Goal: Information Seeking & Learning: Learn about a topic

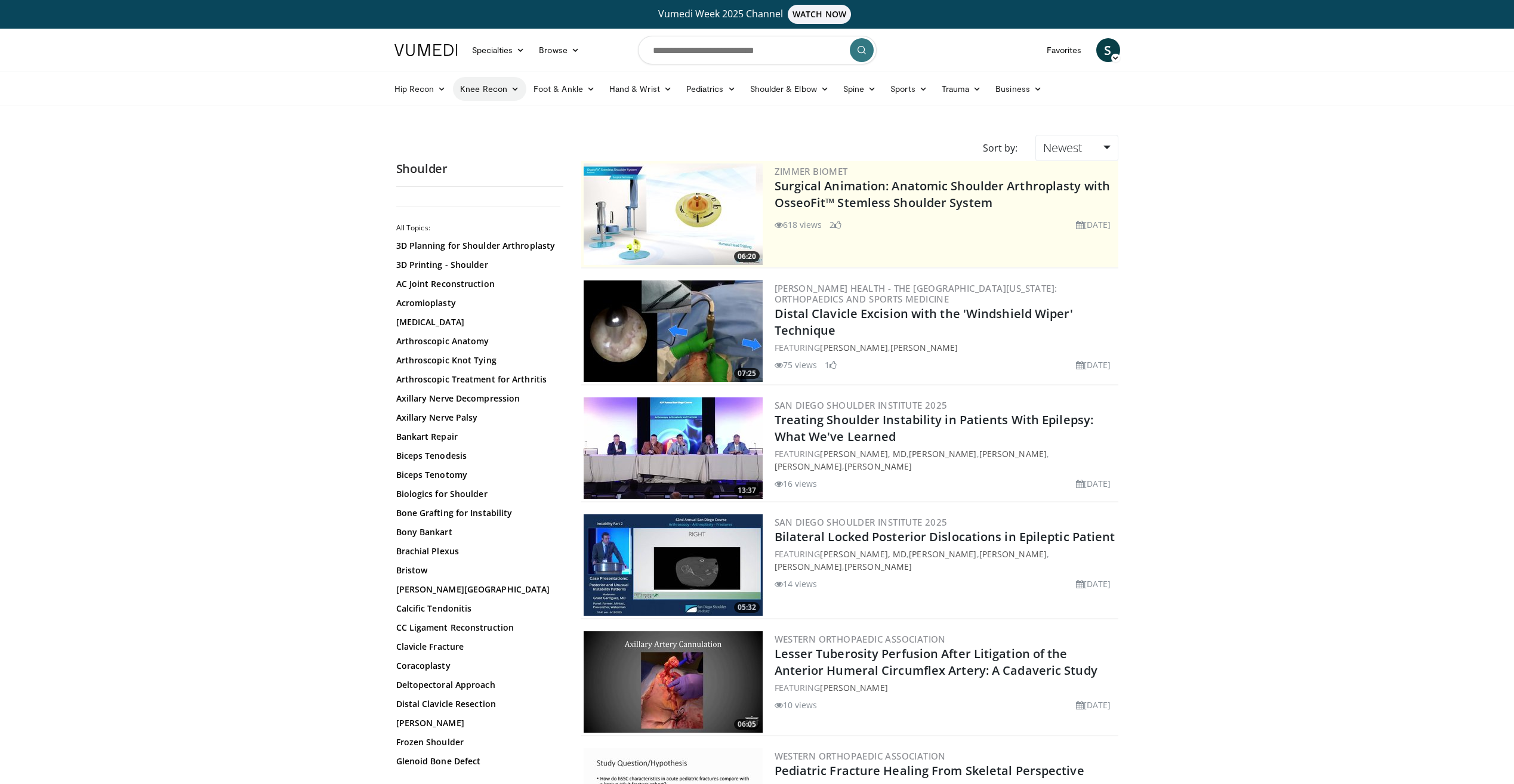
click at [513, 91] on icon at bounding box center [514, 89] width 8 height 8
click at [821, 85] on icon at bounding box center [824, 89] width 8 height 8
click at [928, 89] on link "Sports" at bounding box center [909, 89] width 51 height 24
click at [810, 210] on link "Shoulder" at bounding box center [863, 212] width 142 height 19
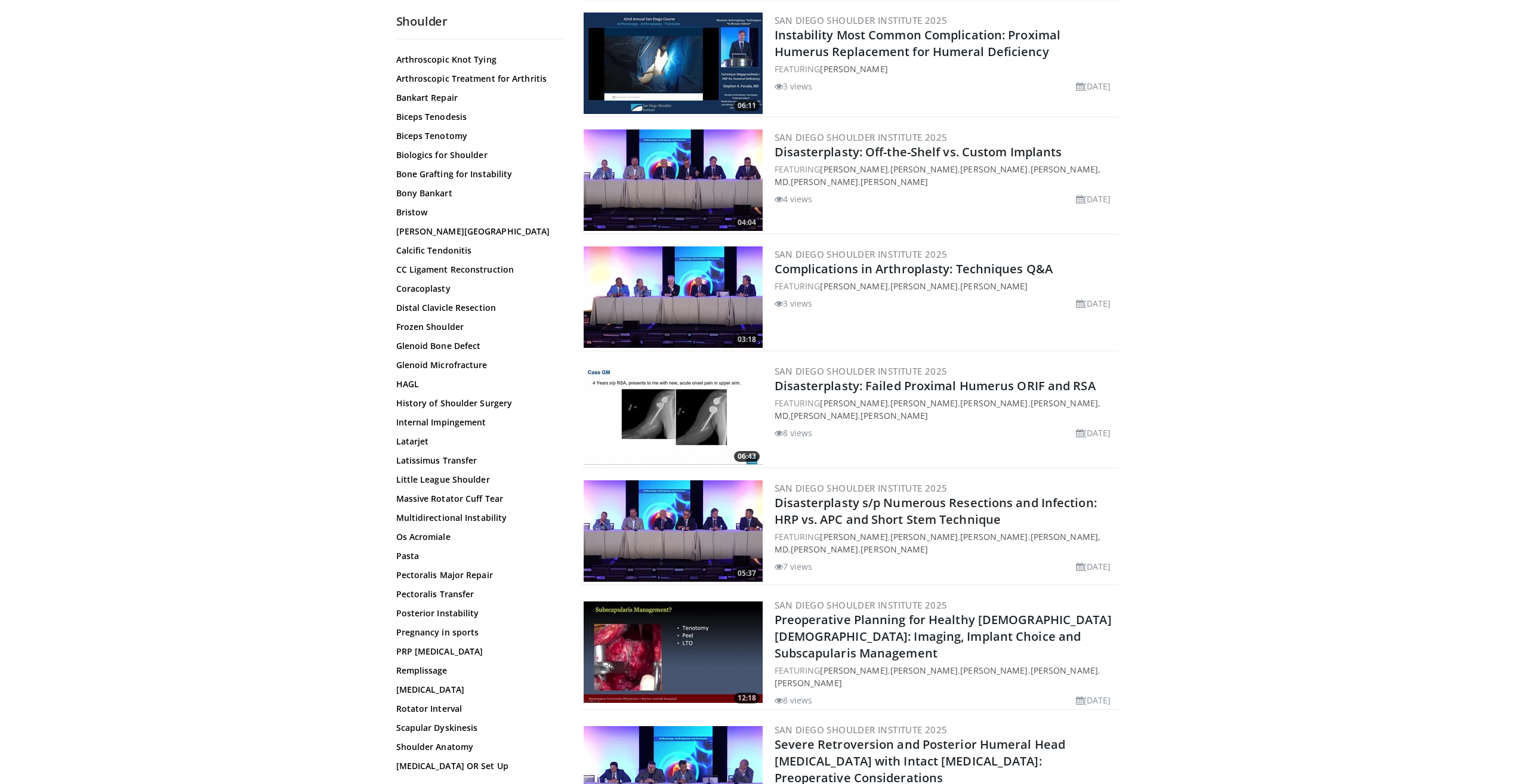
scroll to position [154, 0]
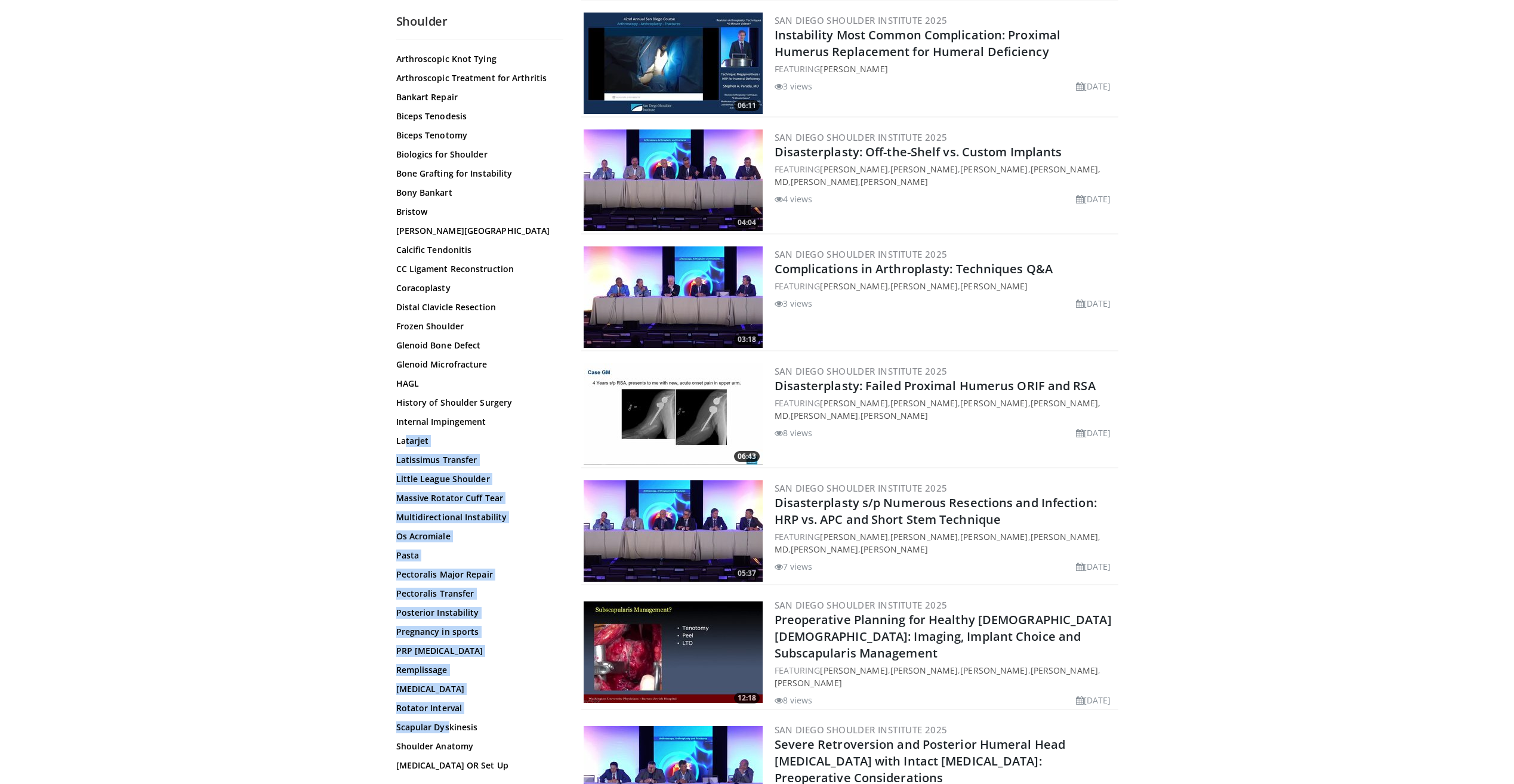
drag, startPoint x: 406, startPoint y: 447, endPoint x: 446, endPoint y: 735, distance: 290.8
click at [446, 735] on div "3D Planning for Shoulder [MEDICAL_DATA] 3D Printing - Shoulder AC Joint Reconst…" at bounding box center [478, 508] width 164 height 1139
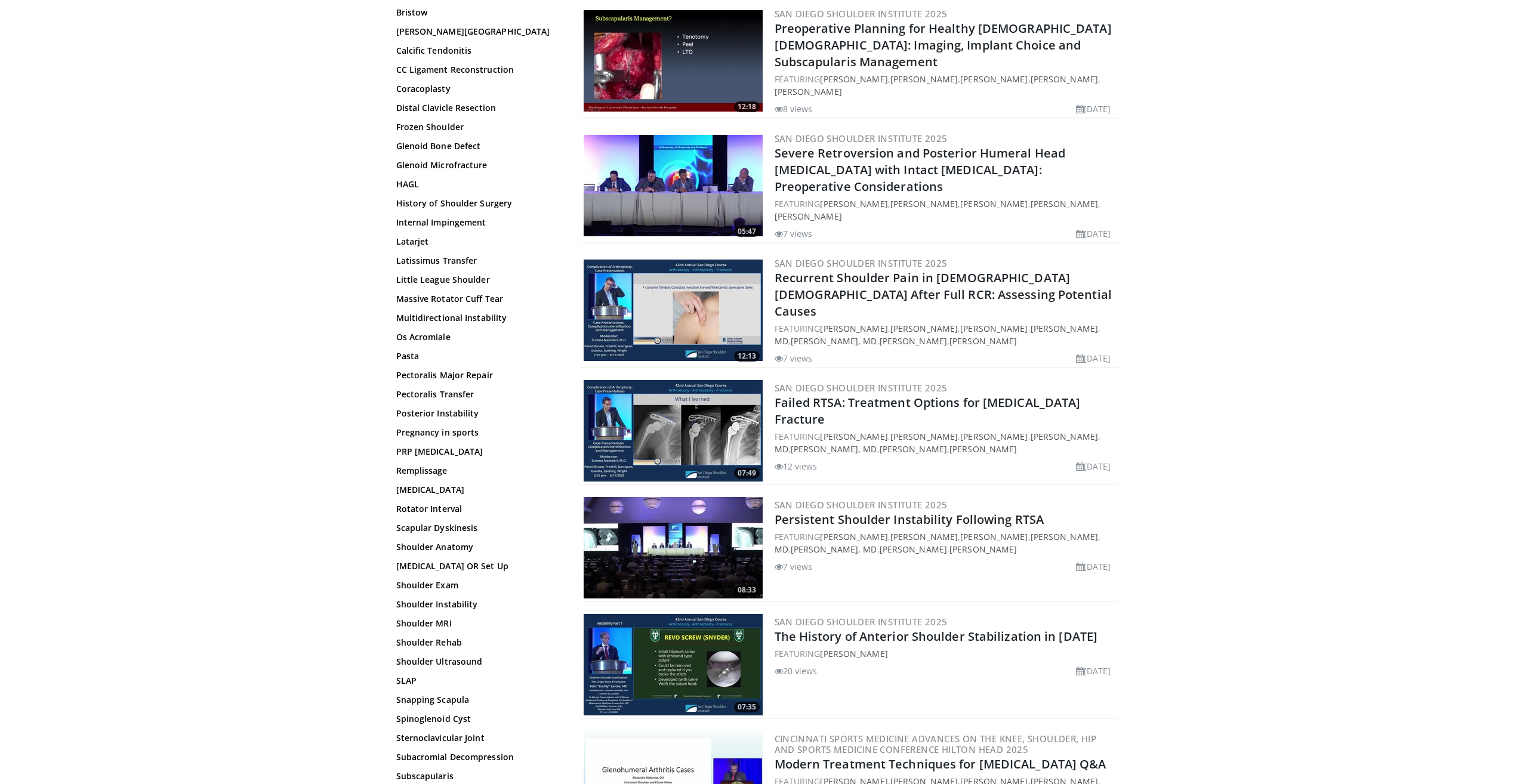
scroll to position [232, 0]
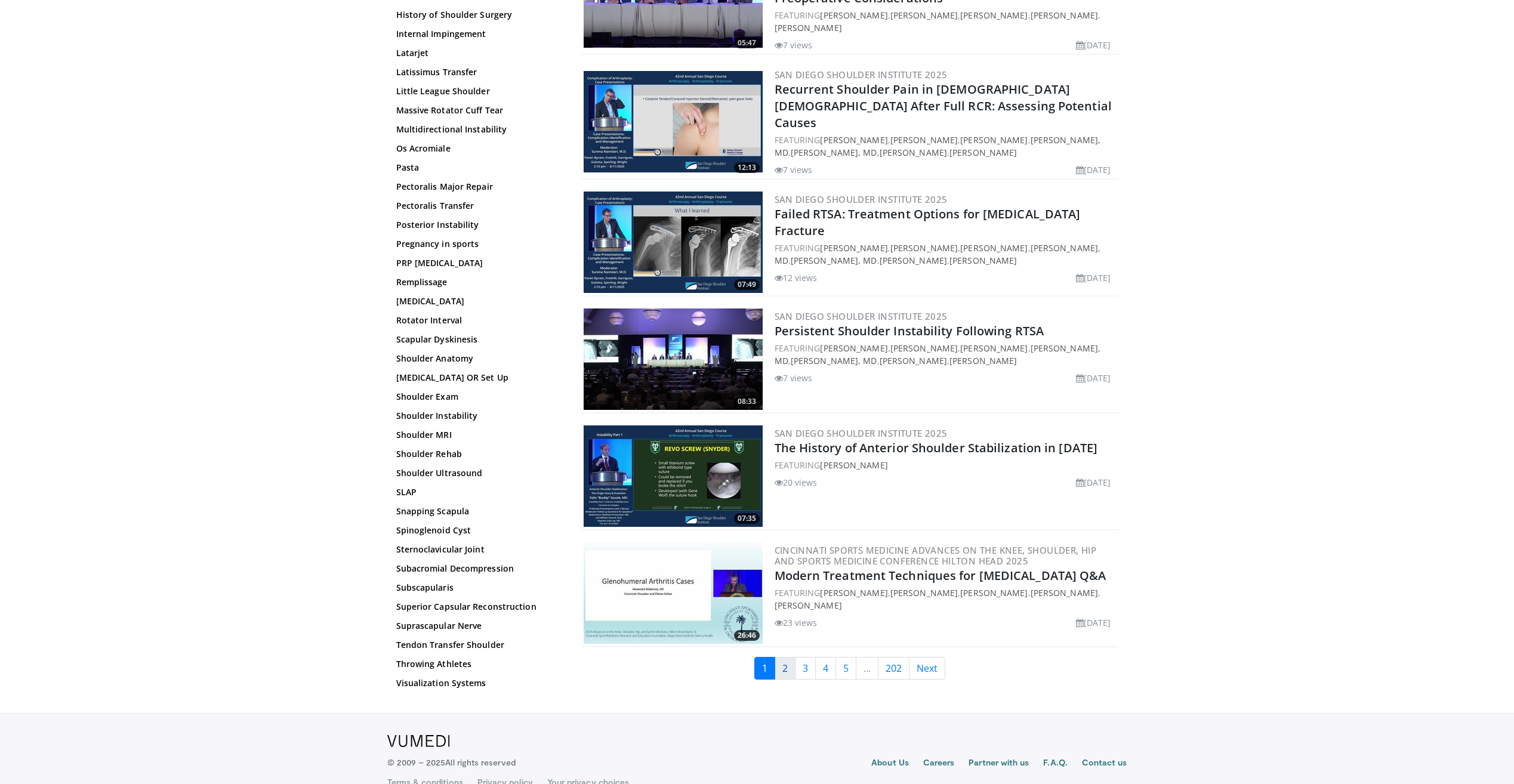
click at [784, 657] on link "2" at bounding box center [785, 668] width 21 height 23
